Goal: Book appointment/travel/reservation

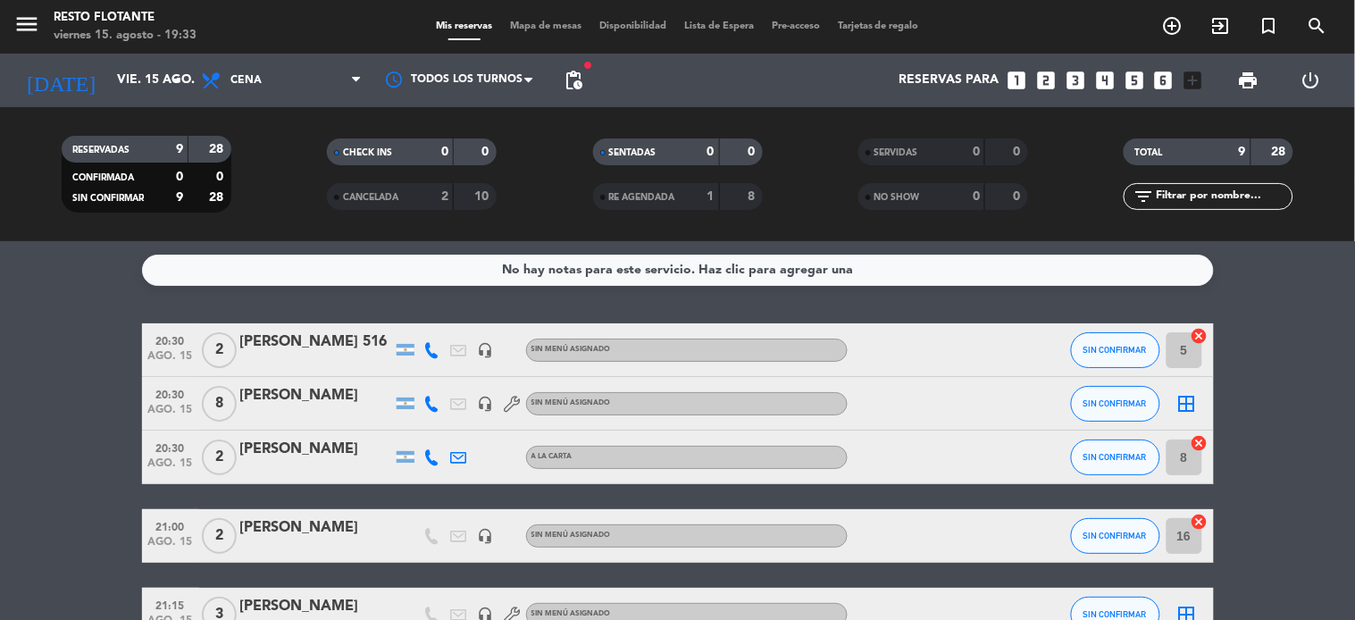
click at [1047, 78] on icon "looks_two" at bounding box center [1046, 80] width 23 height 23
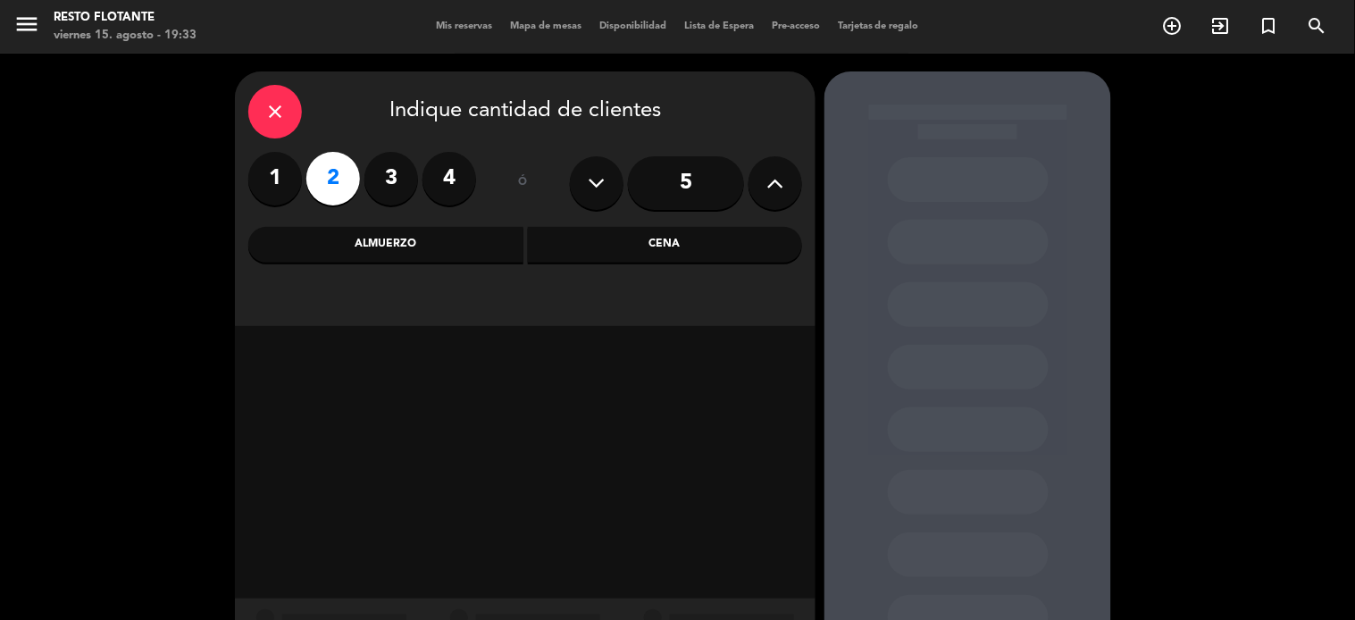
click at [662, 251] on div "Cena" at bounding box center [665, 245] width 275 height 36
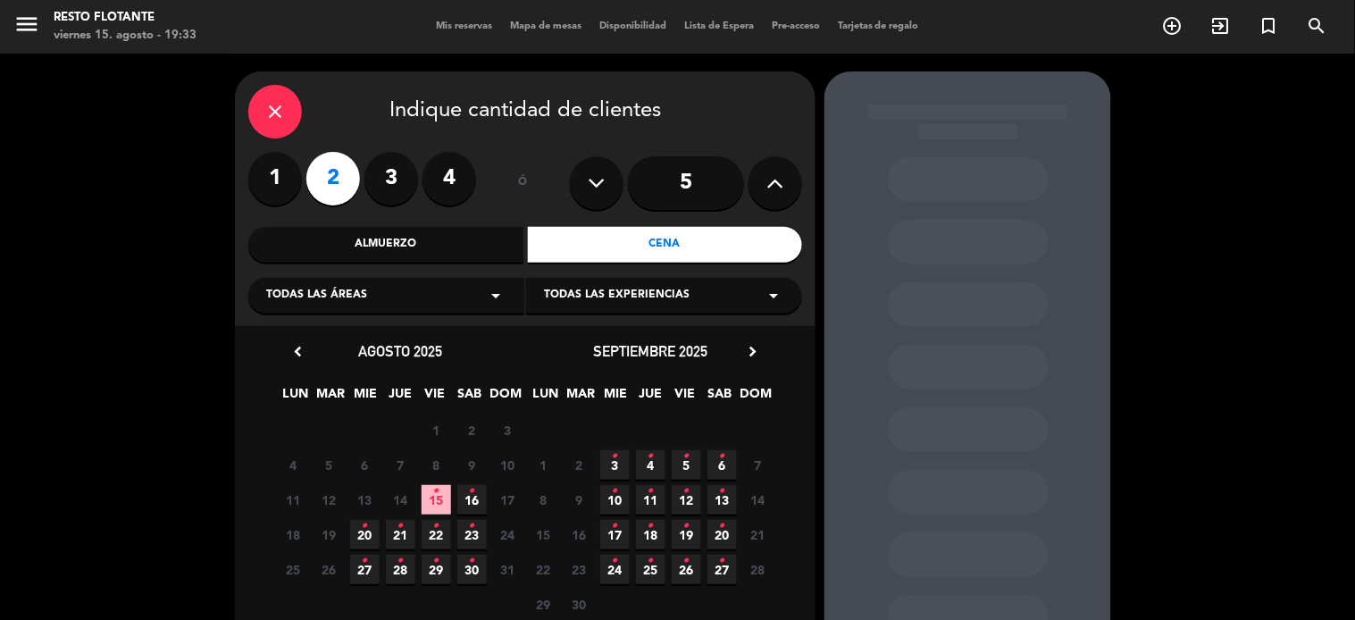
click at [429, 504] on span "15 •" at bounding box center [436, 499] width 29 height 29
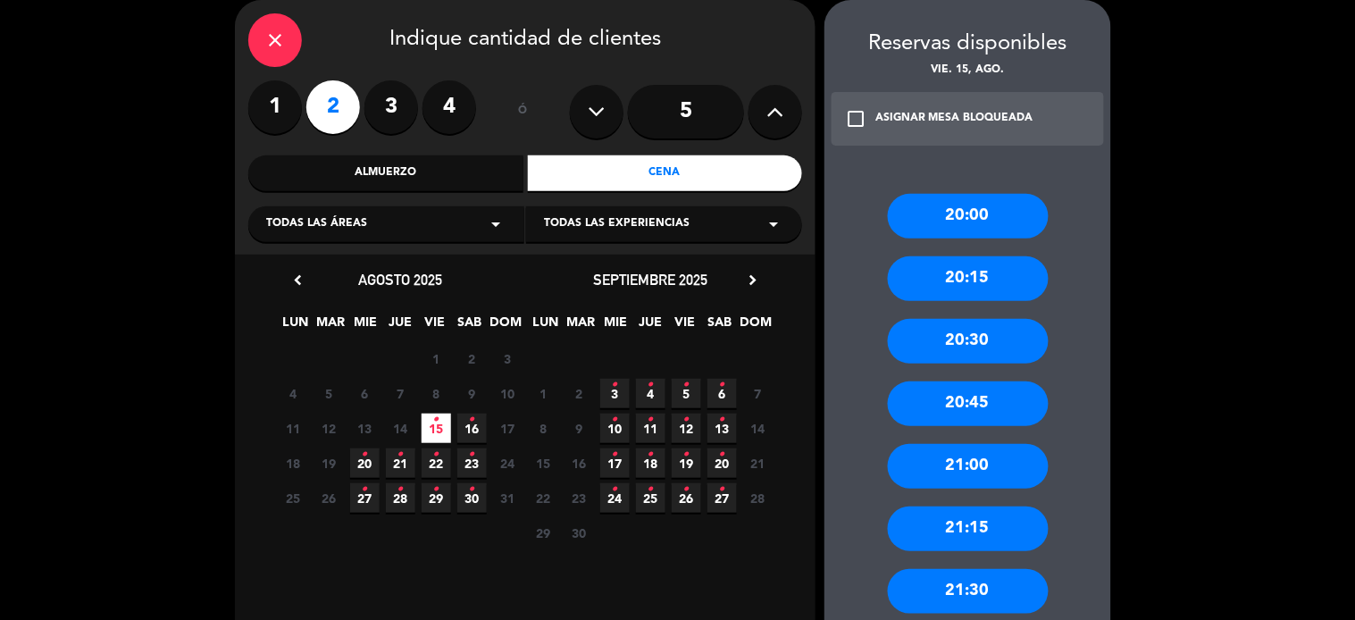
scroll to position [270, 0]
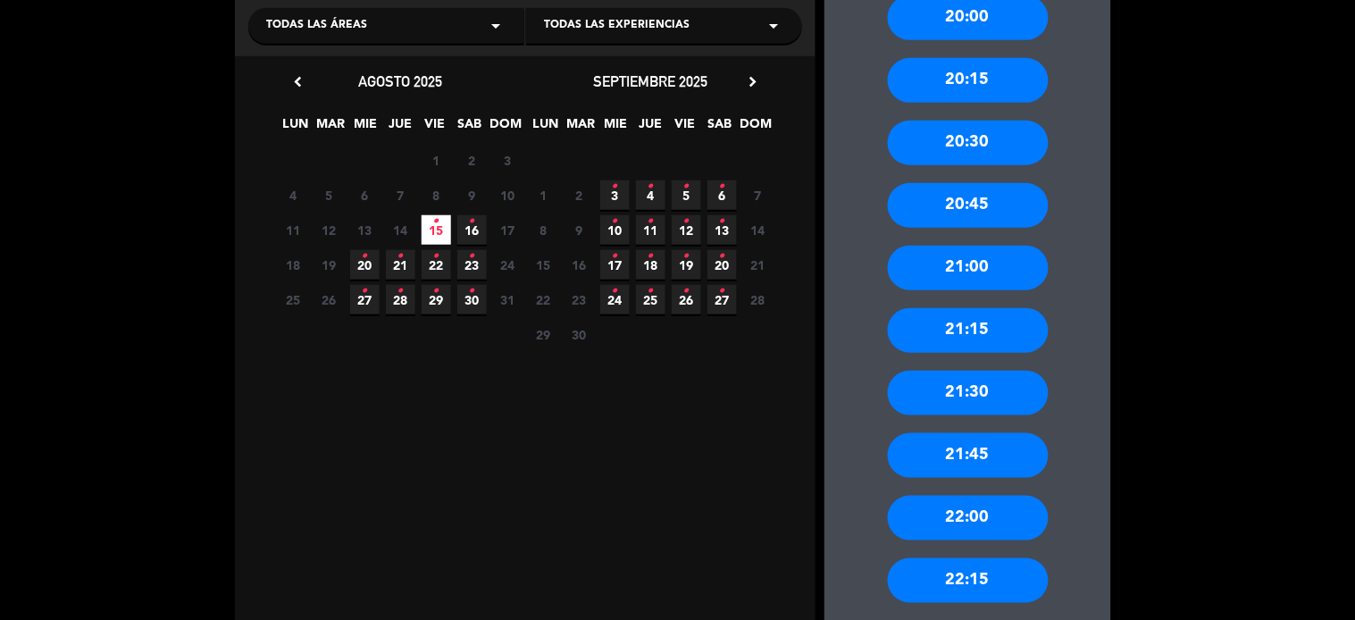
drag, startPoint x: 944, startPoint y: 570, endPoint x: 935, endPoint y: 573, distance: 10.2
click at [944, 572] on div "22:15" at bounding box center [968, 580] width 161 height 45
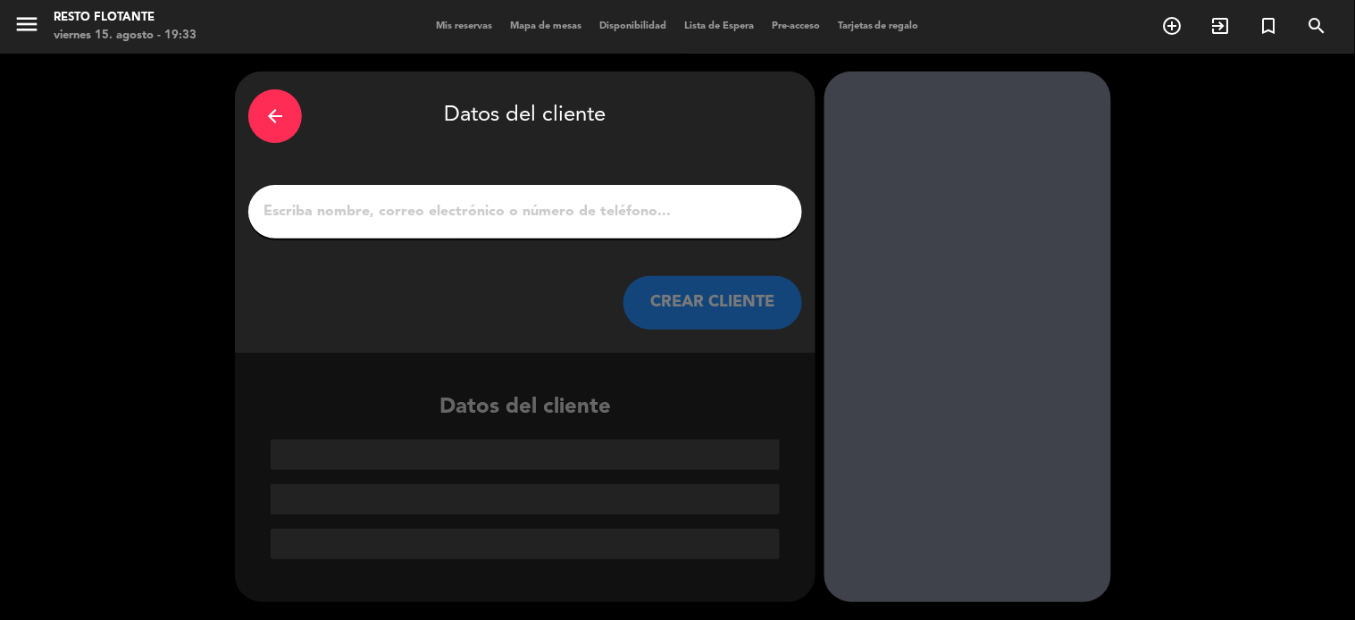
scroll to position [0, 0]
click at [574, 204] on input "1" at bounding box center [525, 211] width 527 height 25
paste input "[PERSON_NAME]"
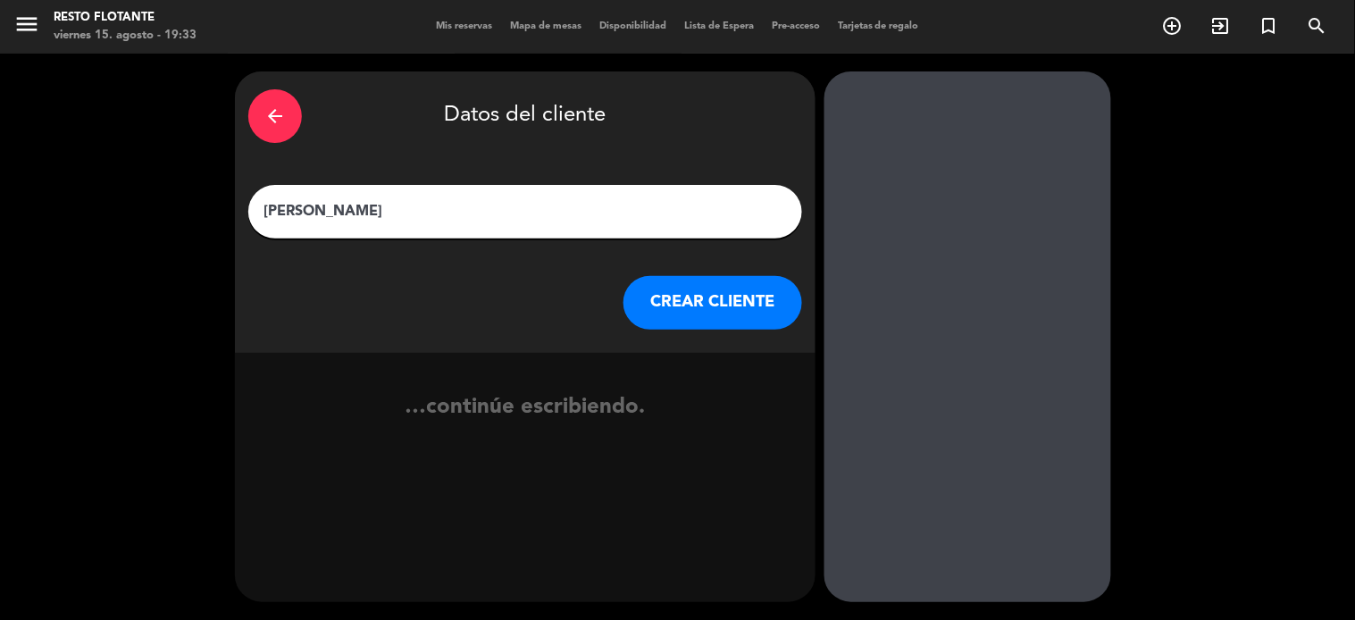
type input "[PERSON_NAME]"
click at [708, 298] on button "CREAR CLIENTE" at bounding box center [713, 303] width 179 height 54
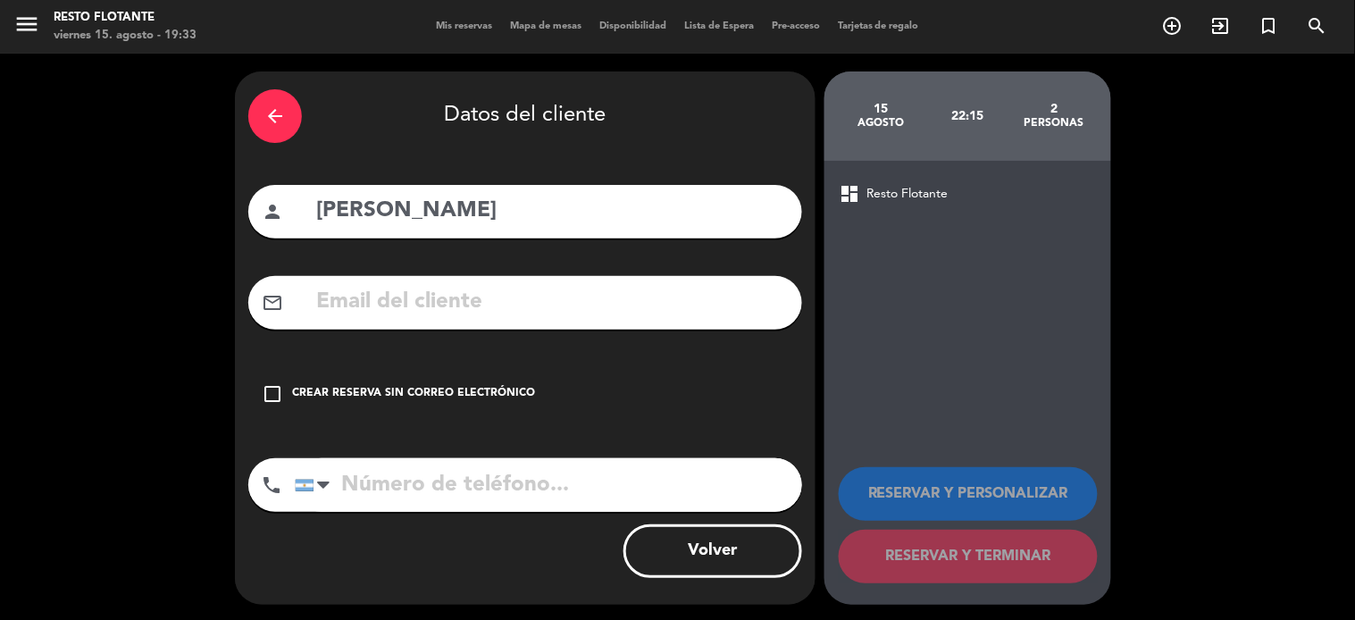
click at [493, 390] on div "Crear reserva sin correo electrónico" at bounding box center [413, 394] width 243 height 18
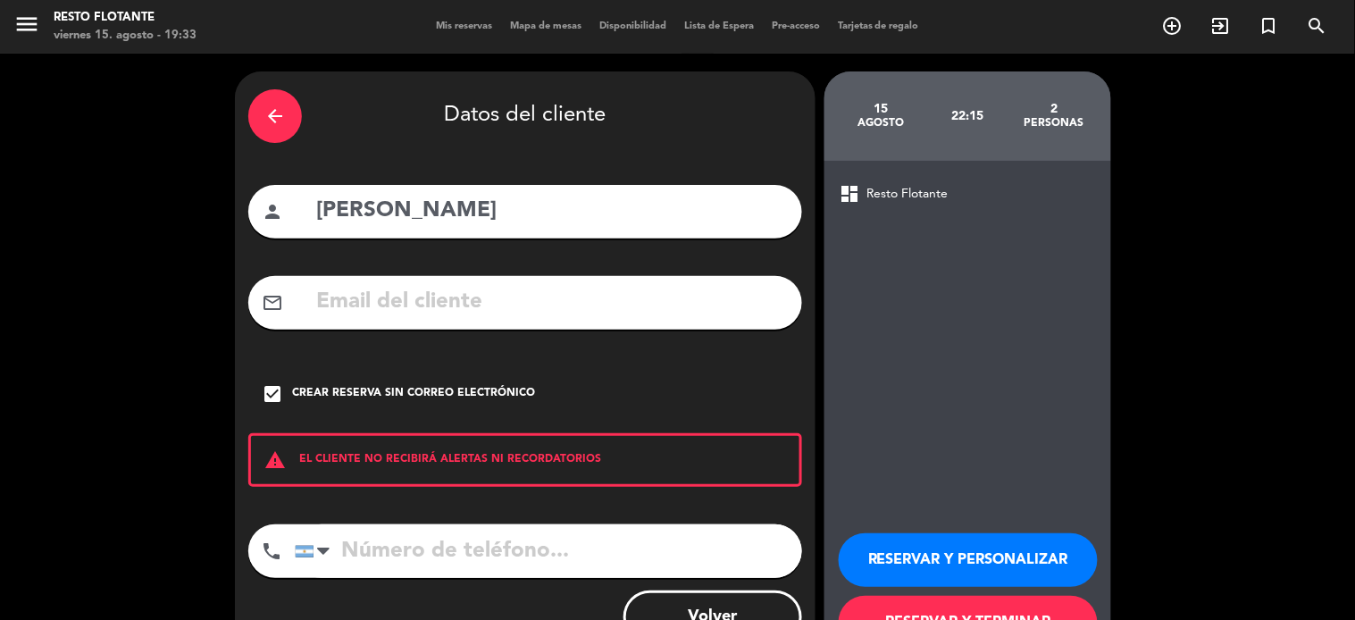
scroll to position [68, 0]
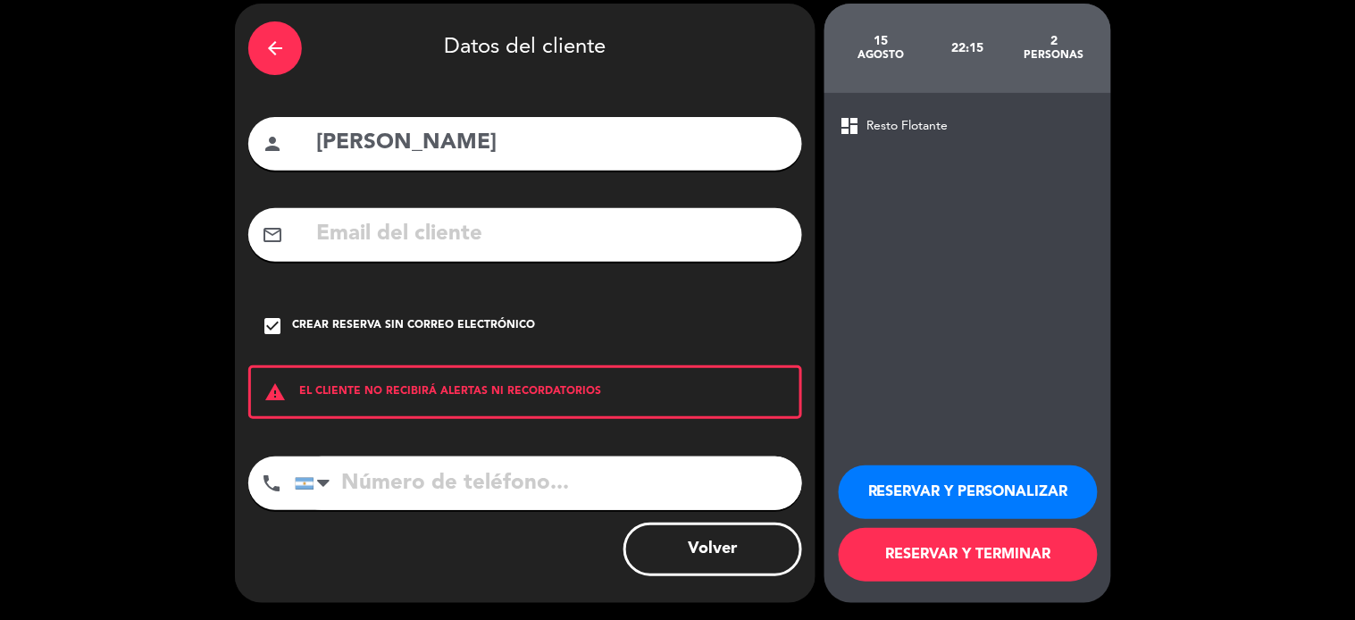
click at [993, 550] on button "RESERVAR Y TERMINAR" at bounding box center [968, 555] width 259 height 54
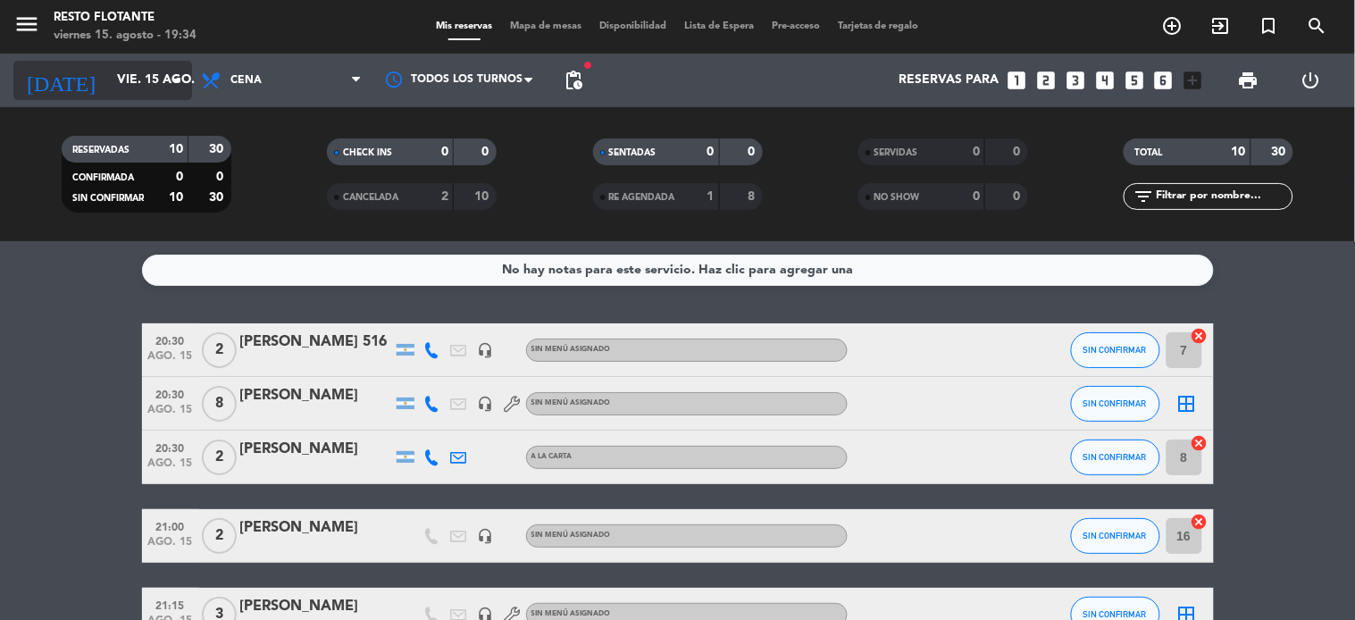
click at [184, 78] on icon "arrow_drop_down" at bounding box center [176, 80] width 21 height 21
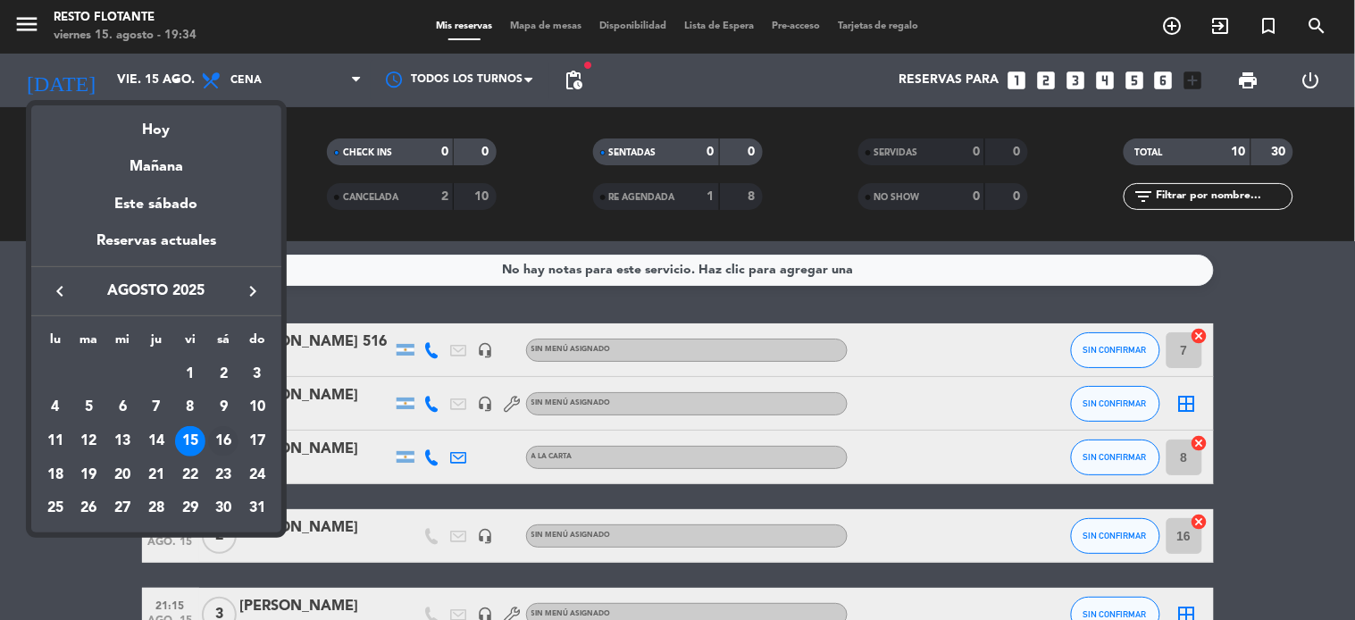
click at [225, 438] on div "16" at bounding box center [223, 441] width 30 height 30
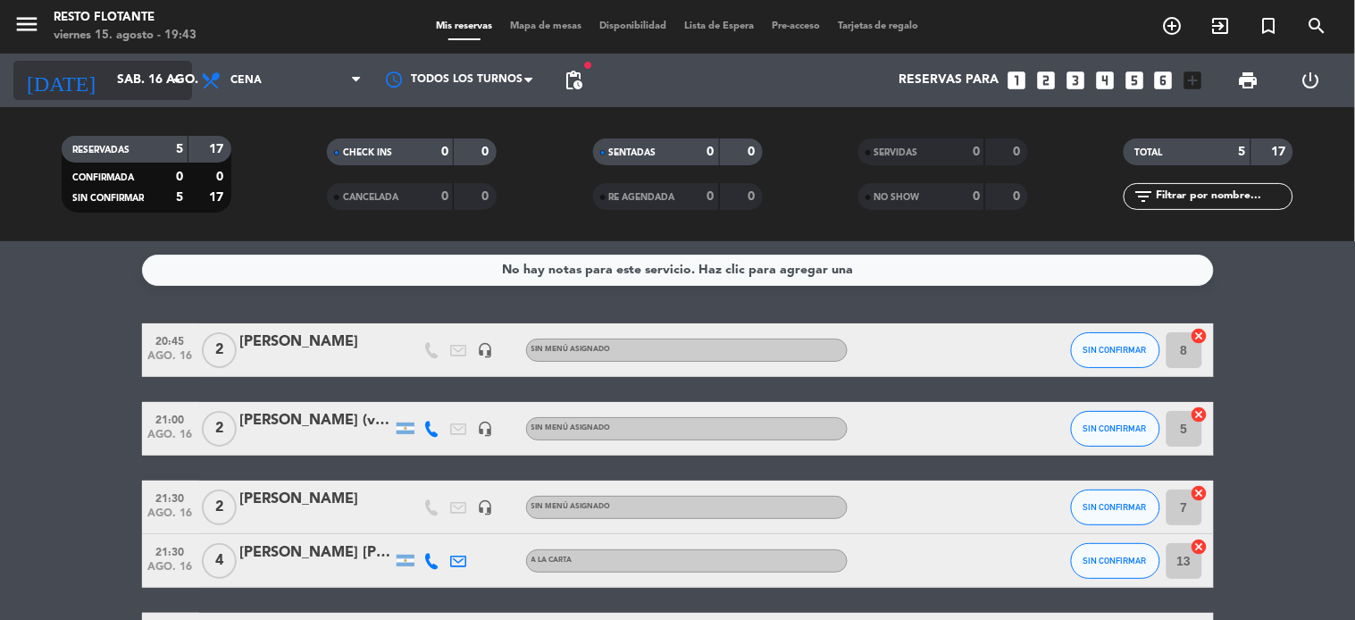
click at [166, 86] on icon "arrow_drop_down" at bounding box center [176, 80] width 21 height 21
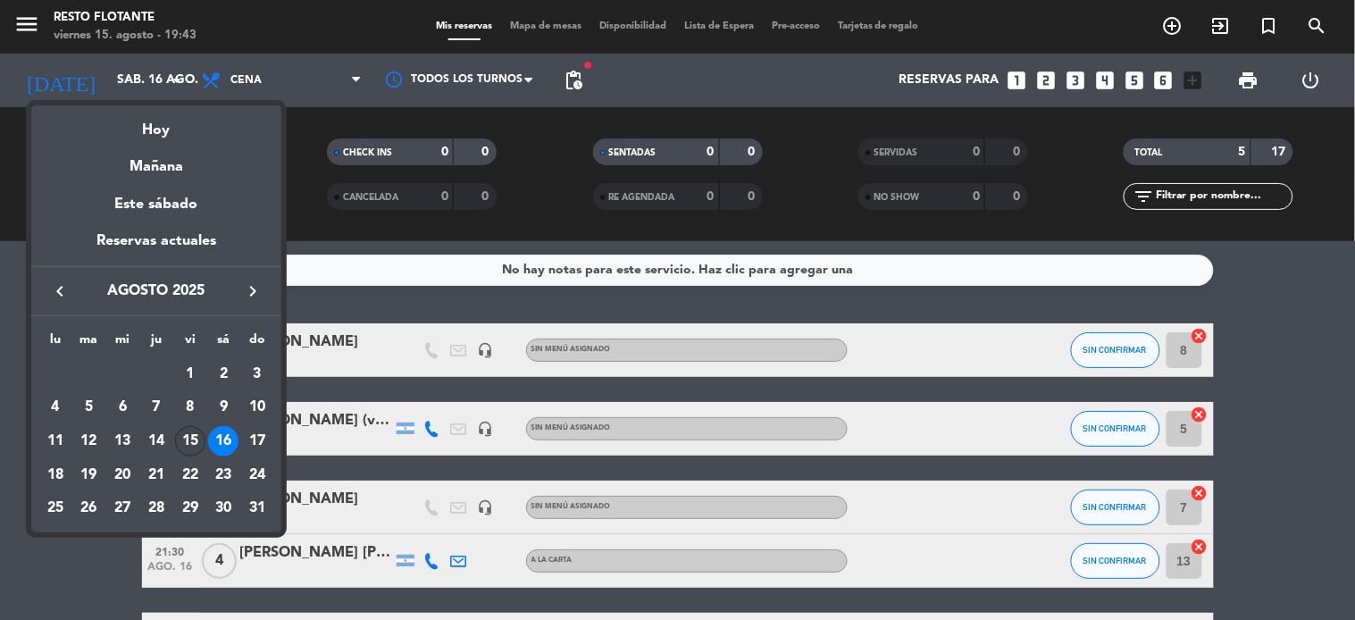
click at [189, 435] on div "15" at bounding box center [190, 441] width 30 height 30
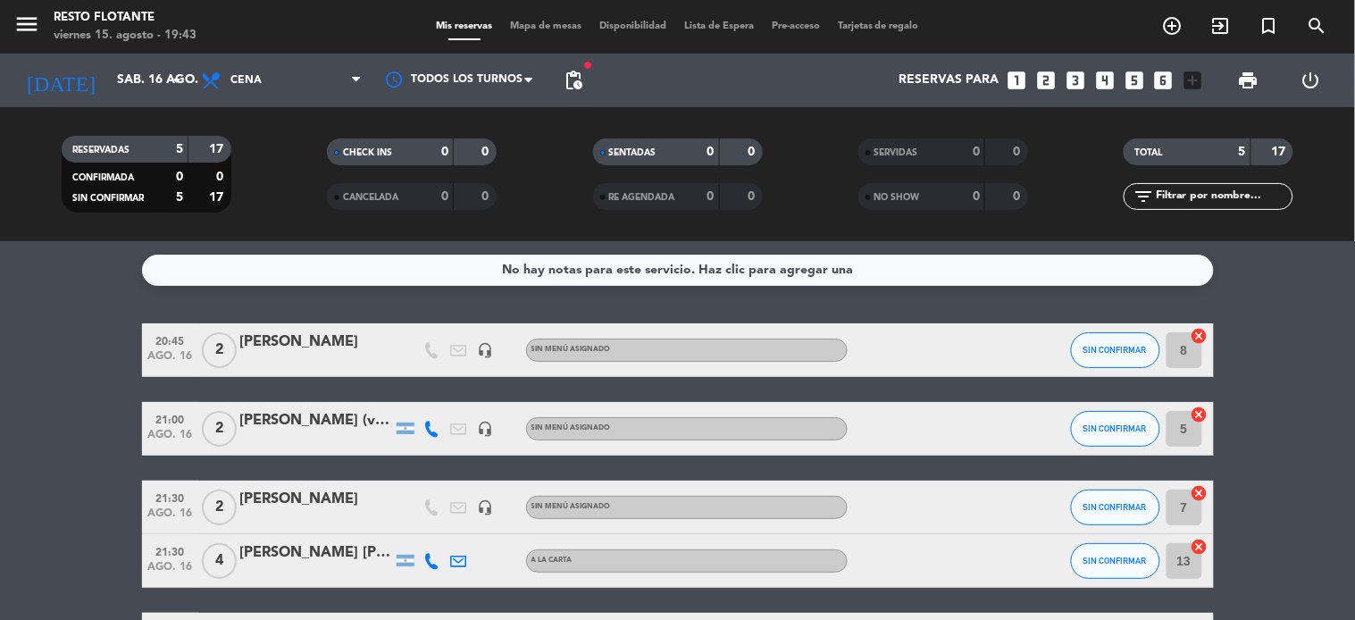
type input "vie. 15 ago."
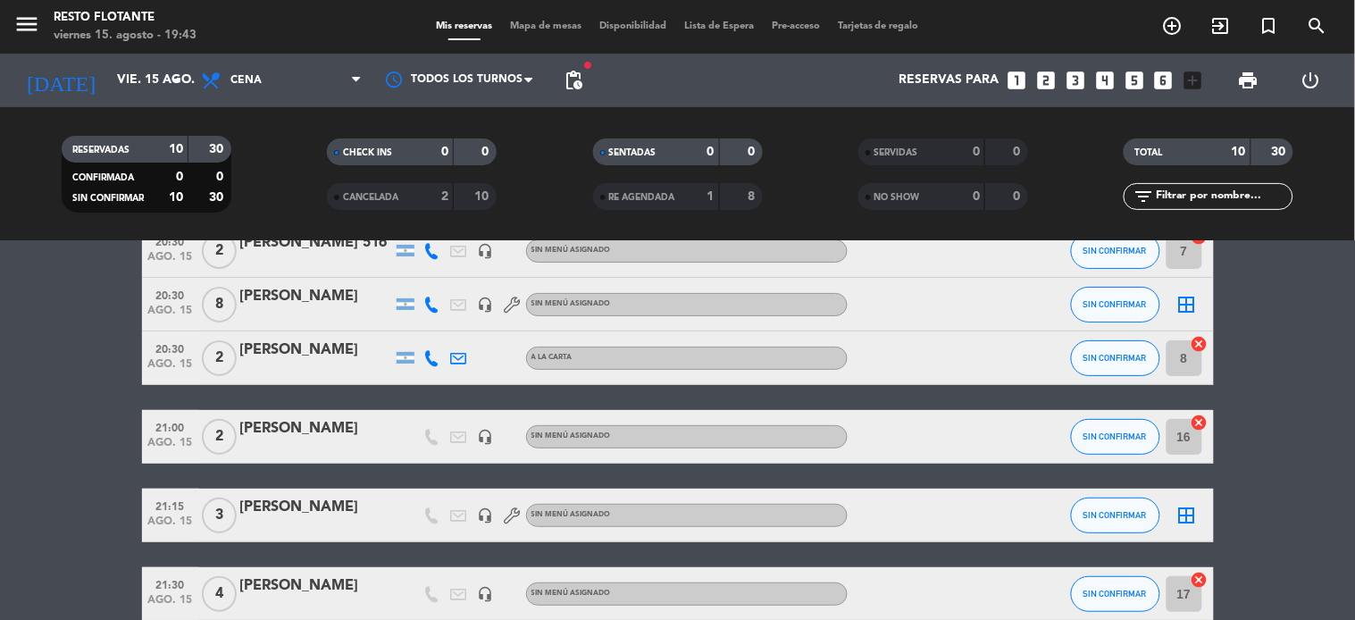
scroll to position [198, 0]
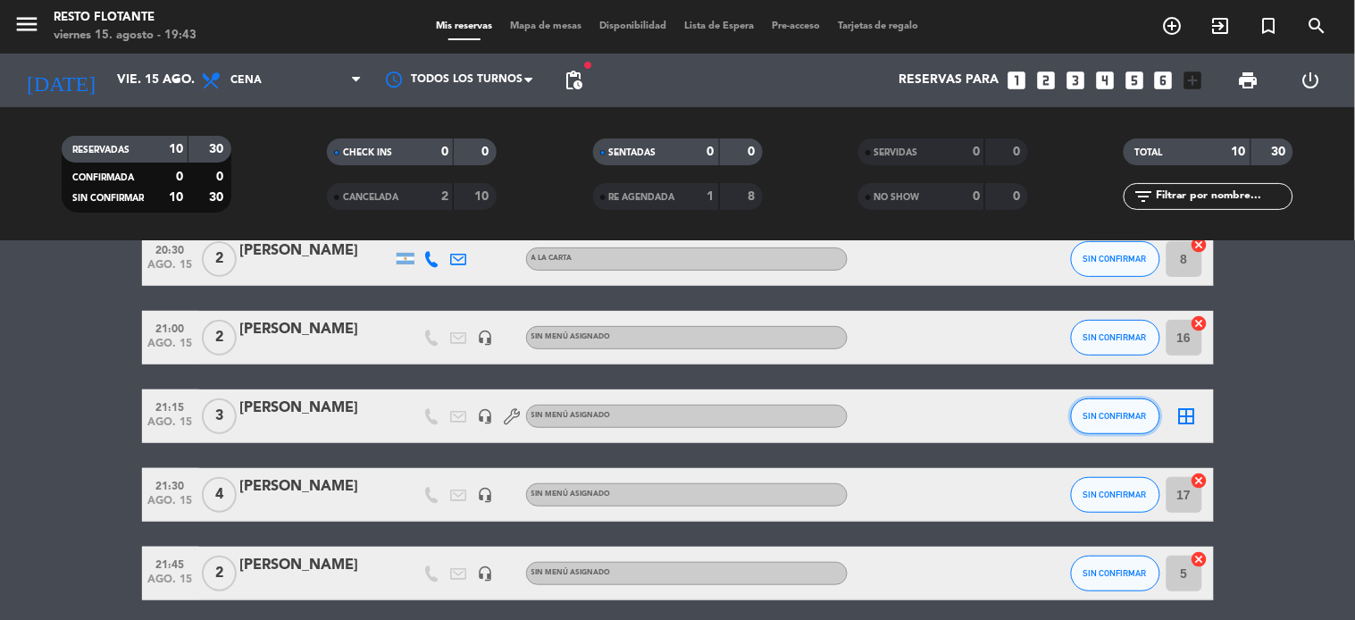
click at [1121, 414] on span "SIN CONFIRMAR" at bounding box center [1115, 416] width 63 height 10
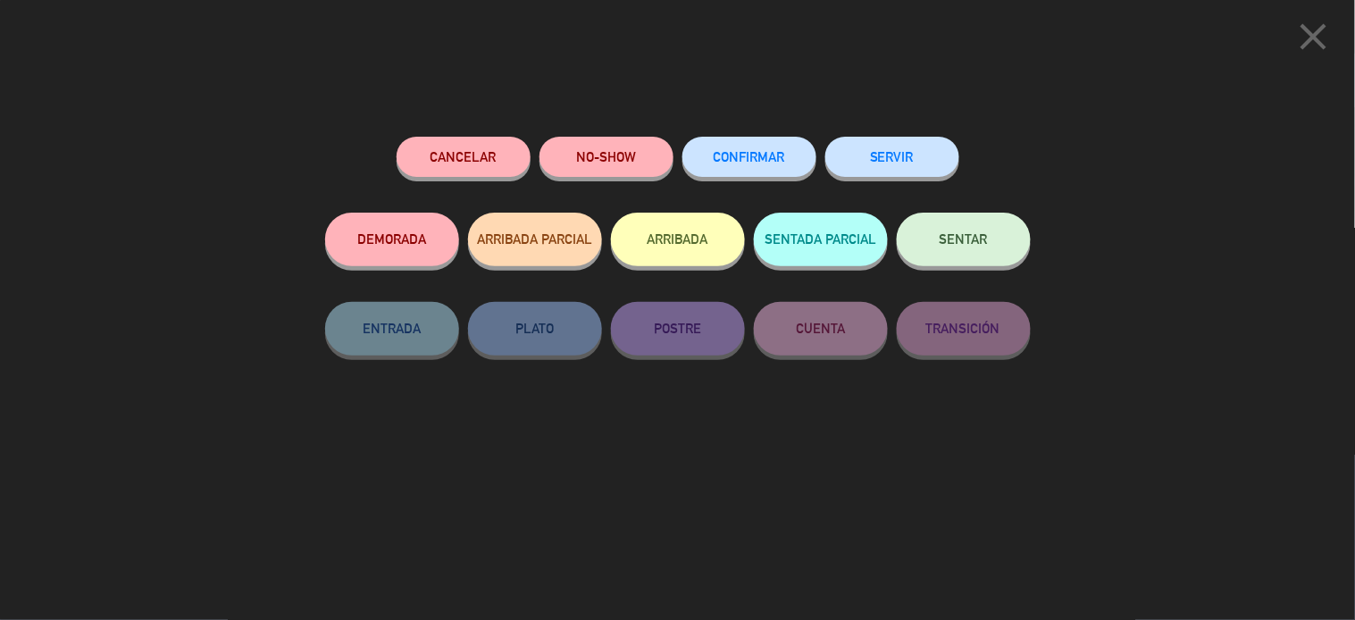
click at [208, 67] on div "close Cancelar NO-SHOW CONFIRMAR SERVIR DEMORADA ARRIBADA PARCIAL ARRIBADA SENT…" at bounding box center [677, 310] width 1355 height 620
